Goal: Obtain resource: Download file/media

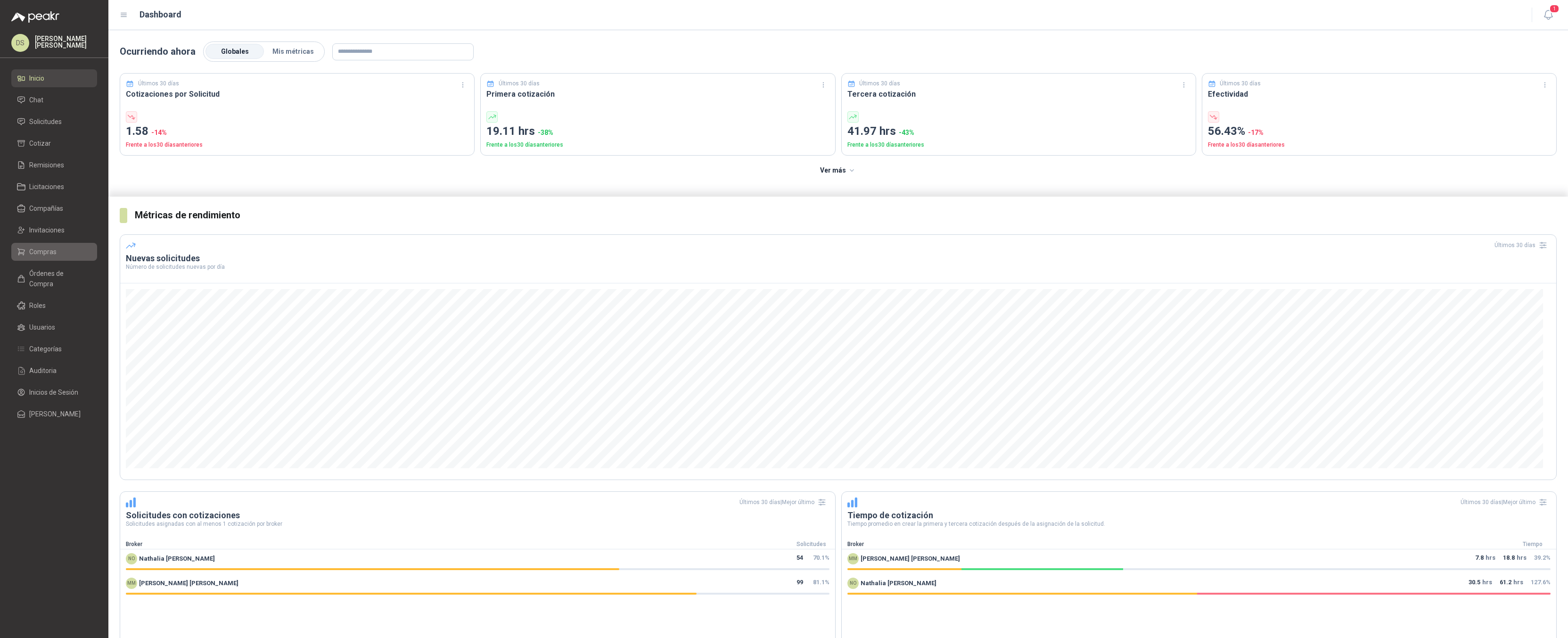
click at [64, 248] on li "Compras" at bounding box center [54, 251] width 74 height 10
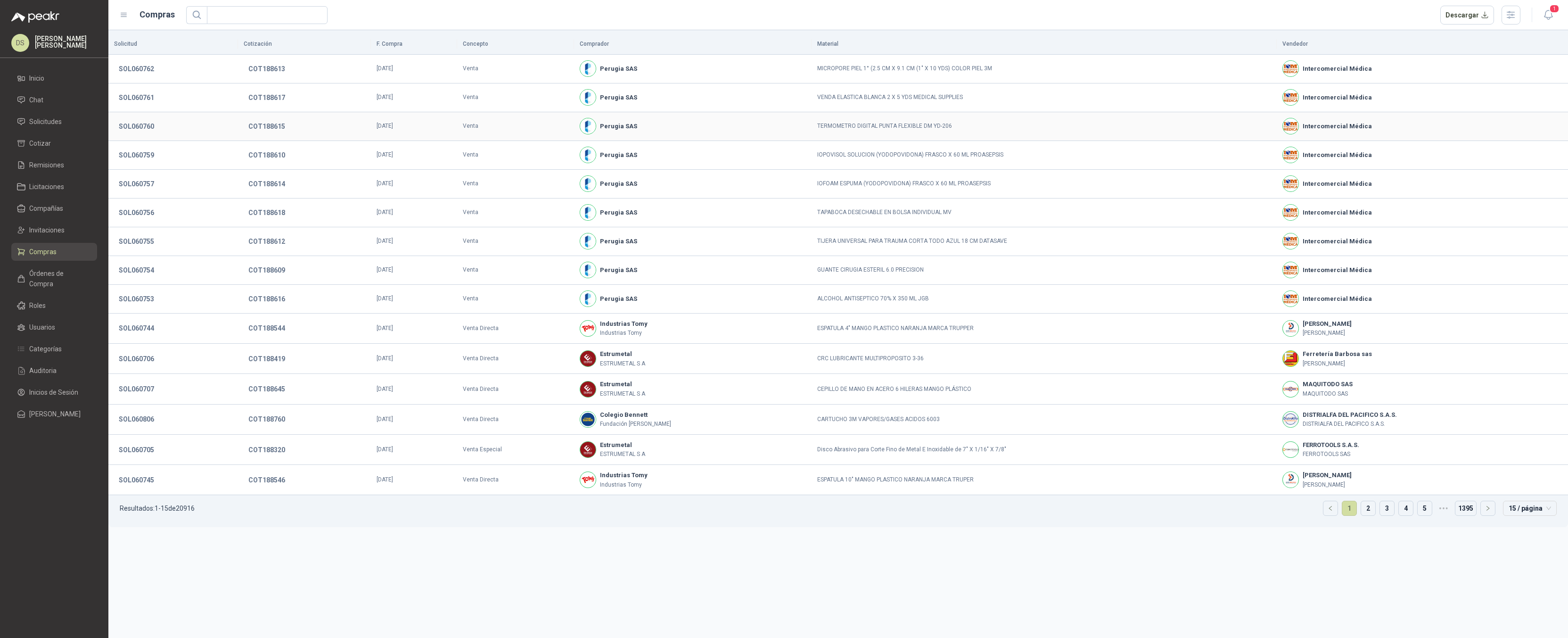
click at [430, 128] on td "[DATE]" at bounding box center [414, 126] width 86 height 29
click at [65, 268] on span "Órdenes de Compra" at bounding box center [58, 279] width 59 height 21
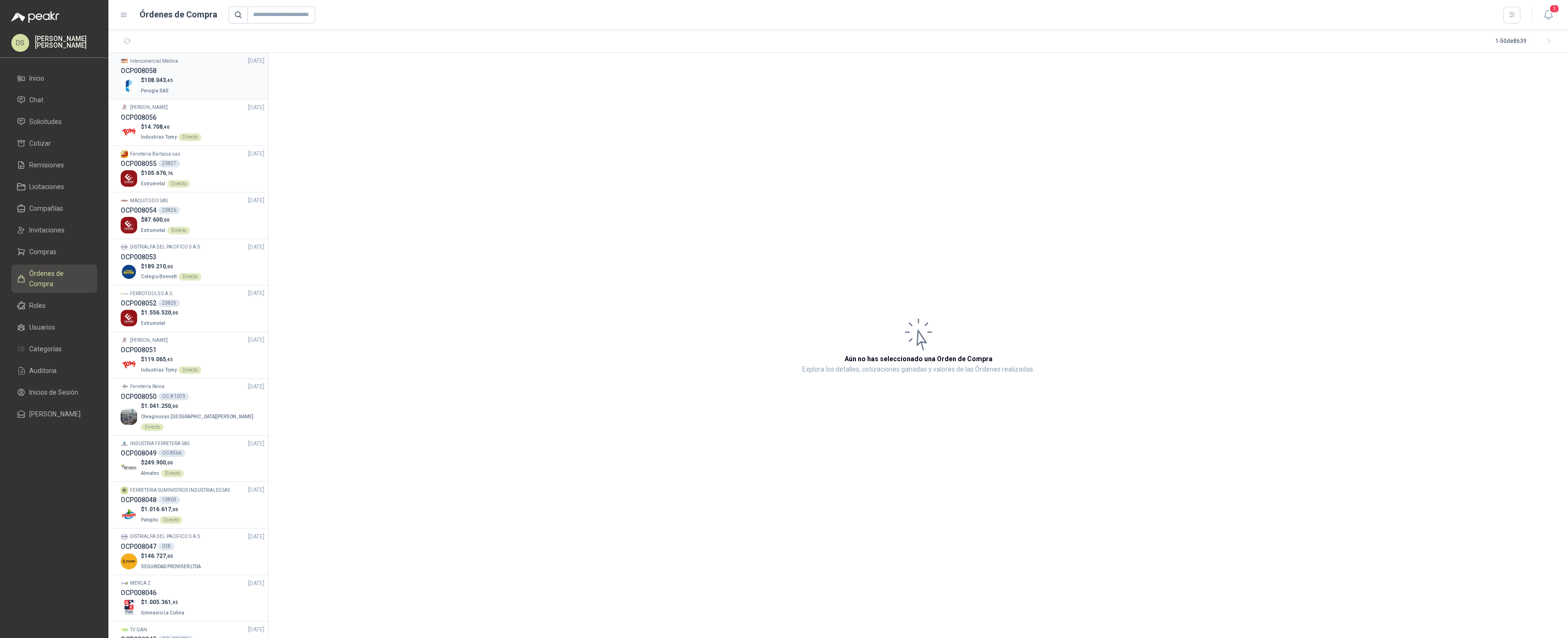
click at [208, 81] on div "$ 108.043 ,45 [GEOGRAPHIC_DATA] SAS" at bounding box center [192, 86] width 144 height 19
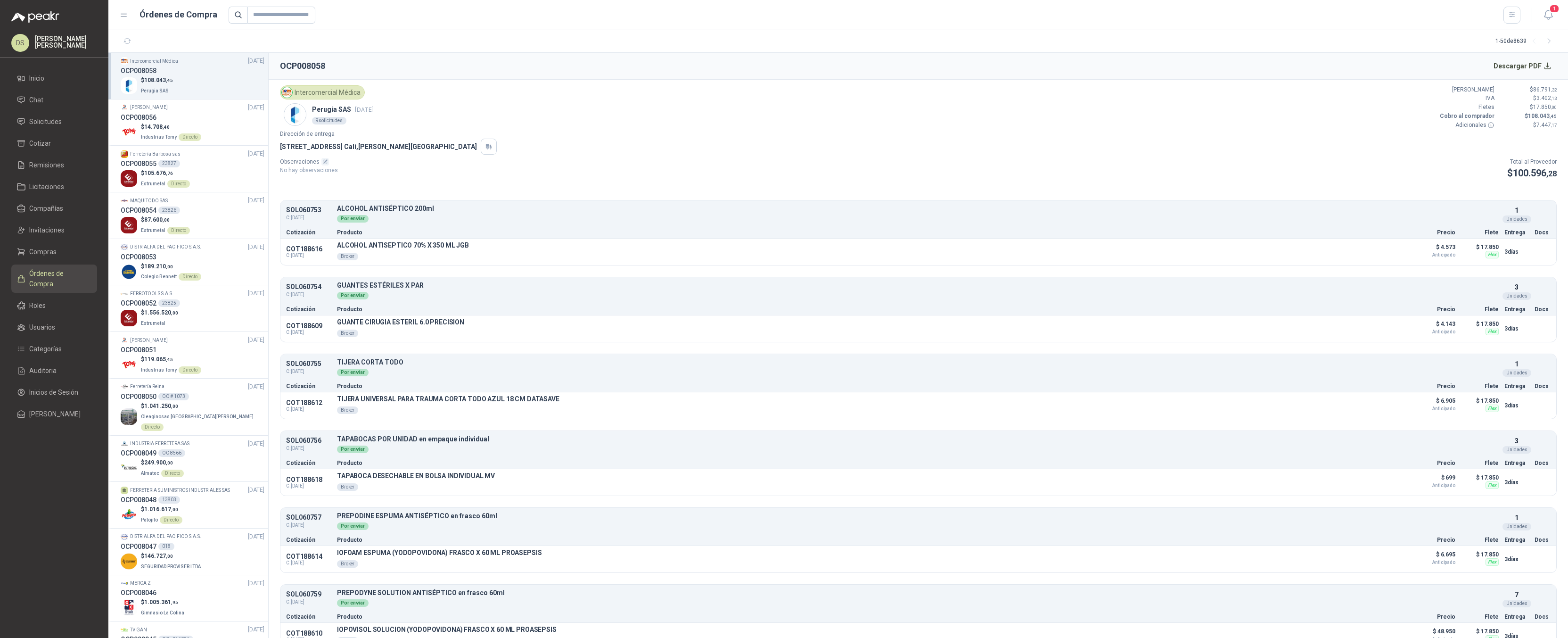
click at [665, 170] on div "Observaciones No hay observaciones Total al Proveedor $ 100.596 ,28" at bounding box center [919, 169] width 1277 height 24
click at [822, 120] on div "Intercomercial Médica Perugia SAS [DATE] 9 solicitudes Valor Bruto $ 86.791 ,32…" at bounding box center [919, 107] width 1277 height 44
click at [627, 174] on div "Observaciones No hay observaciones Total al Proveedor $ 100.596 ,28" at bounding box center [919, 169] width 1277 height 24
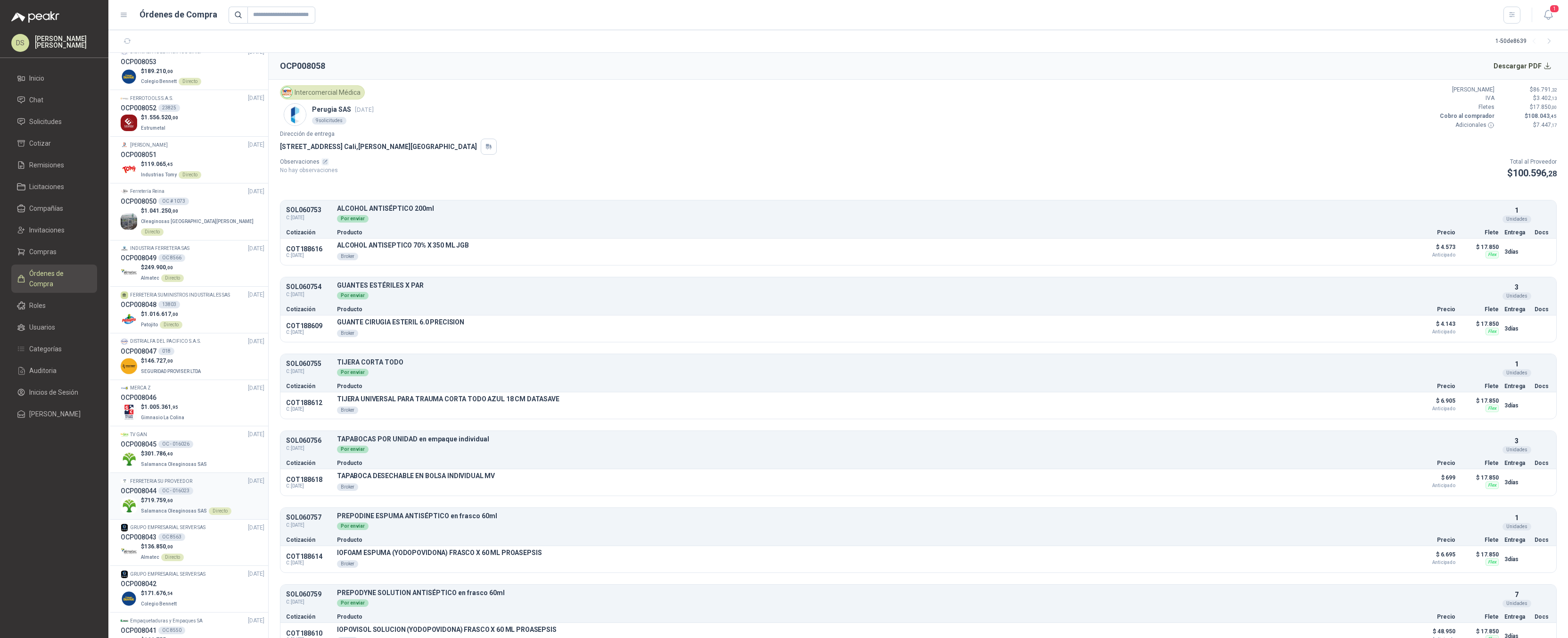
scroll to position [283, 0]
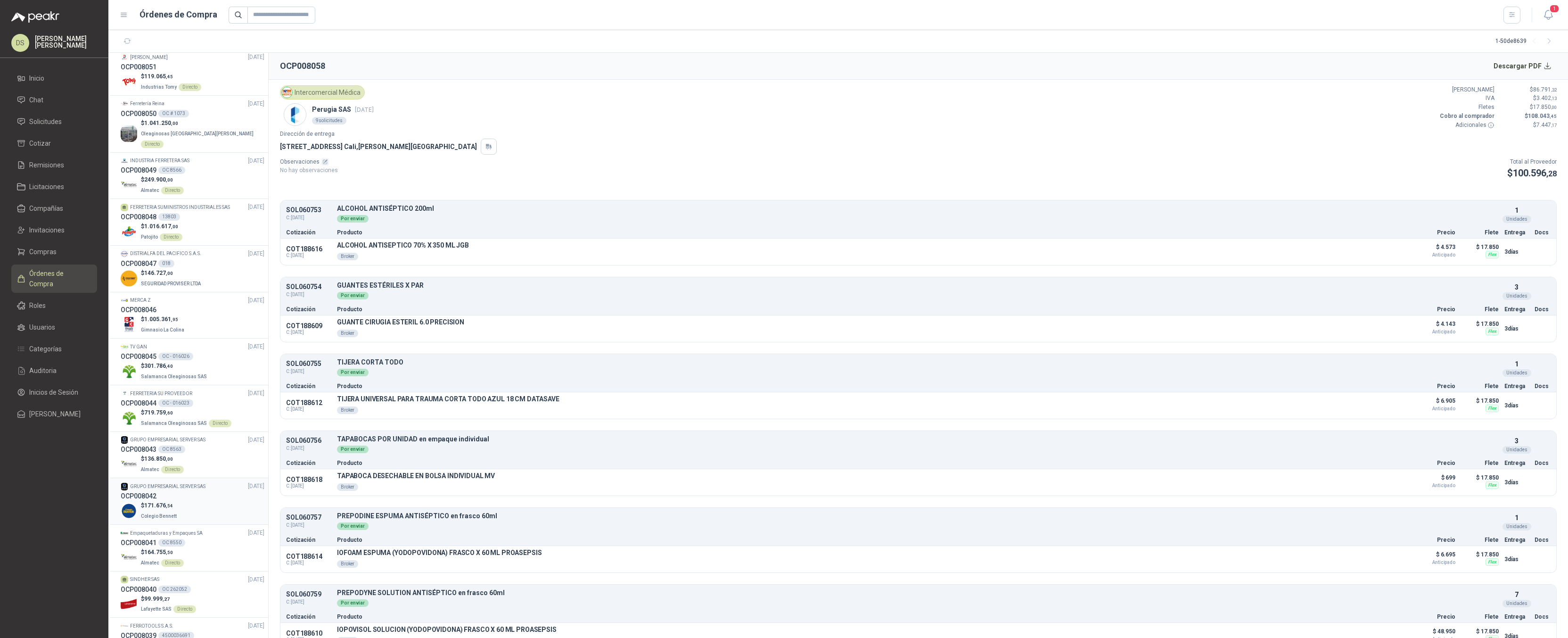
click at [204, 483] on p "GRUPO EMPRESARIAL SERVER SAS" at bounding box center [168, 486] width 75 height 7
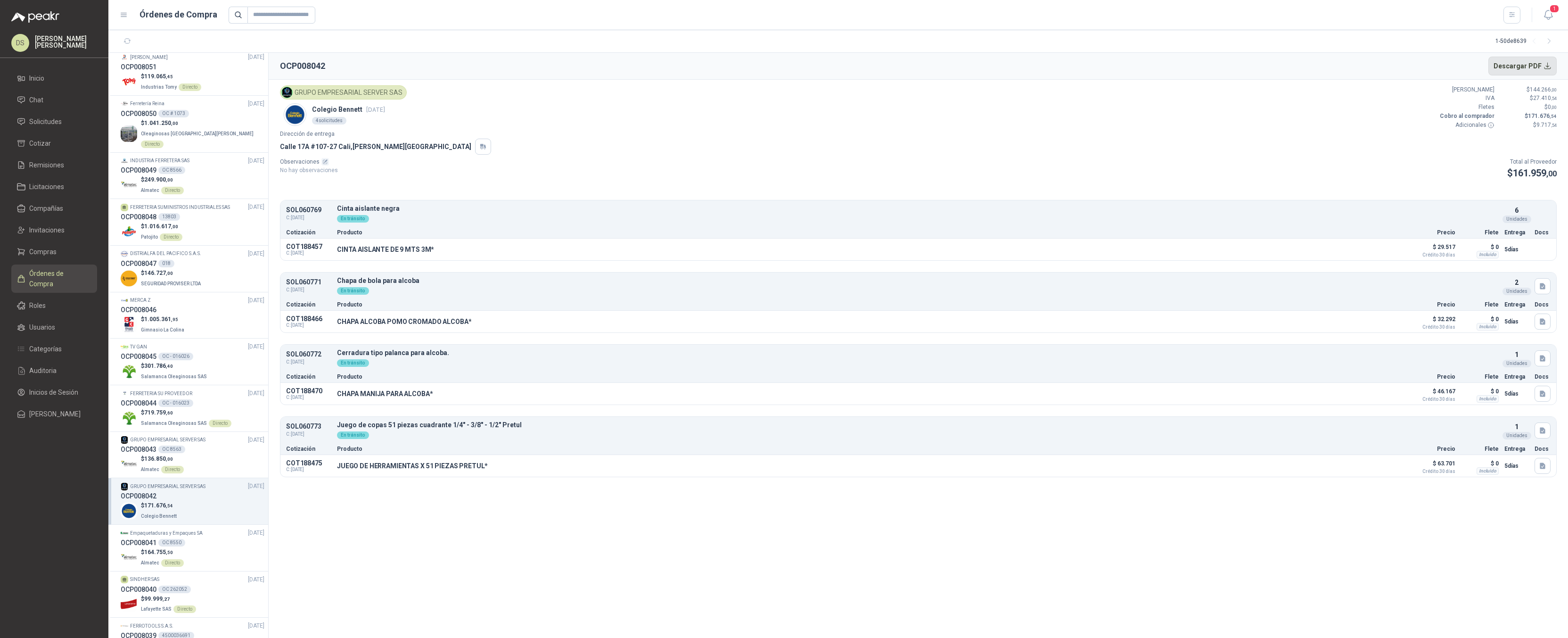
click at [1527, 70] on button "Descargar PDF" at bounding box center [1522, 66] width 69 height 19
